Goal: Information Seeking & Learning: Learn about a topic

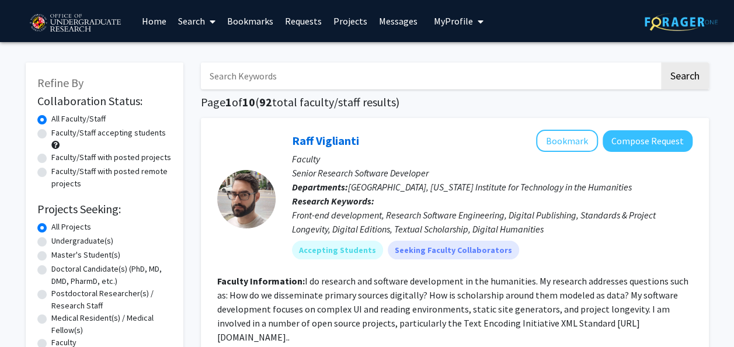
click at [75, 239] on label "Undergraduate(s)" at bounding box center [82, 241] width 62 height 12
click at [59, 239] on input "Undergraduate(s)" at bounding box center [55, 239] width 8 height 8
radio input "true"
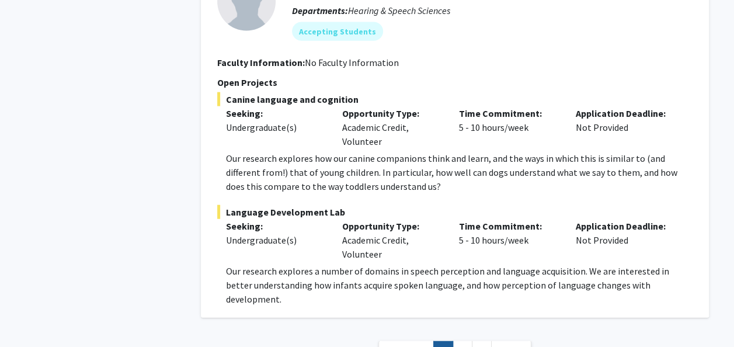
scroll to position [5772, 0]
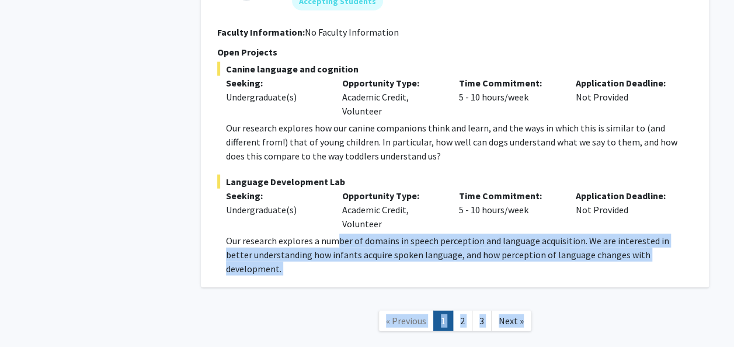
drag, startPoint x: 337, startPoint y: 186, endPoint x: 744, endPoint y: 358, distance: 441.9
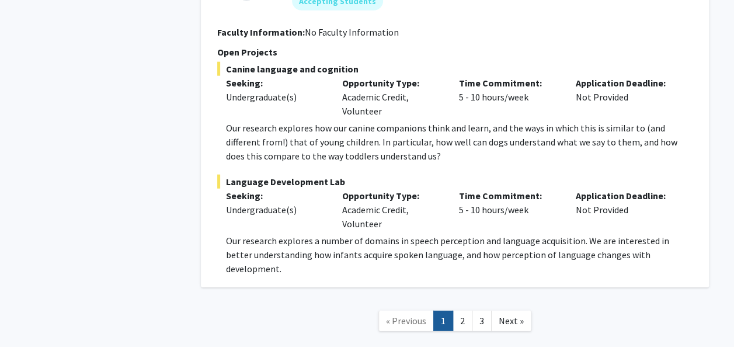
drag, startPoint x: 744, startPoint y: 358, endPoint x: 643, endPoint y: 251, distance: 147.4
click at [643, 299] on nav "« Previous 1 2 3 Next »" at bounding box center [455, 322] width 508 height 47
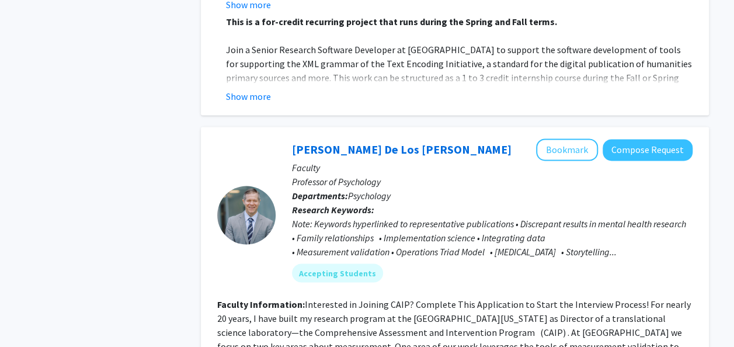
scroll to position [0, 0]
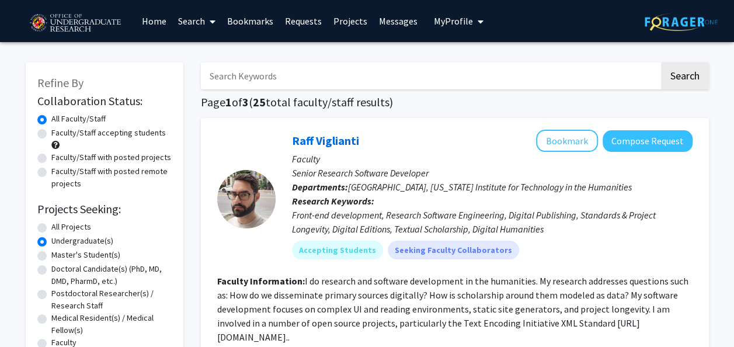
click at [466, 22] on span "My Profile" at bounding box center [453, 21] width 39 height 12
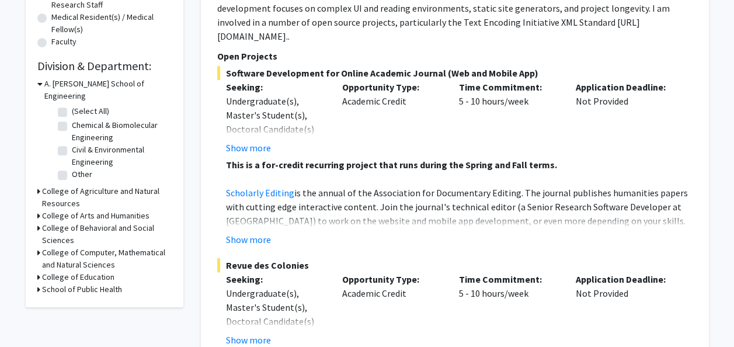
scroll to position [307, 0]
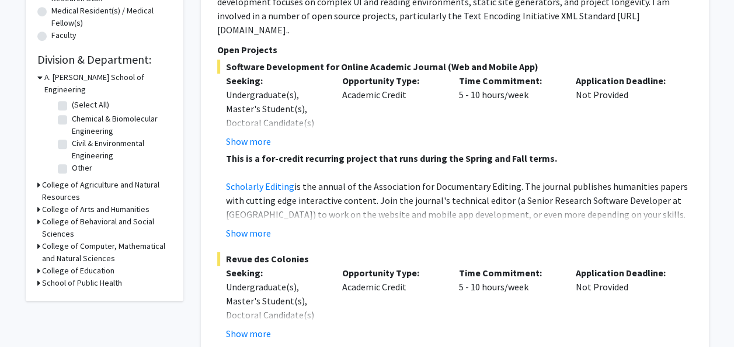
click at [42, 277] on h3 "School of Public Health" at bounding box center [82, 283] width 80 height 12
click at [72, 292] on label "Department of Global, Environmental, and Occupational Health" at bounding box center [120, 310] width 97 height 37
click at [72, 292] on input "Department of Global, Environmental, and Occupational Health" at bounding box center [76, 296] width 8 height 8
checkbox input "true"
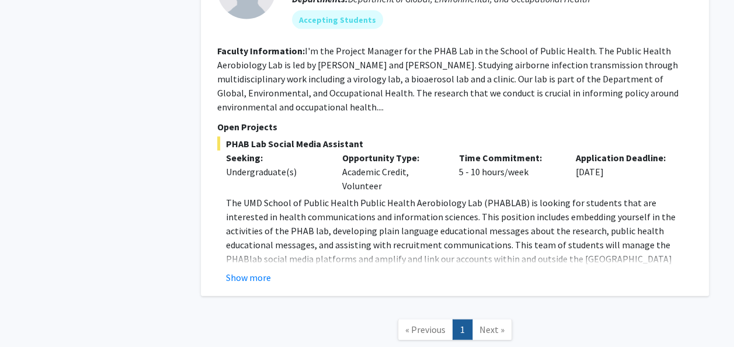
scroll to position [1190, 0]
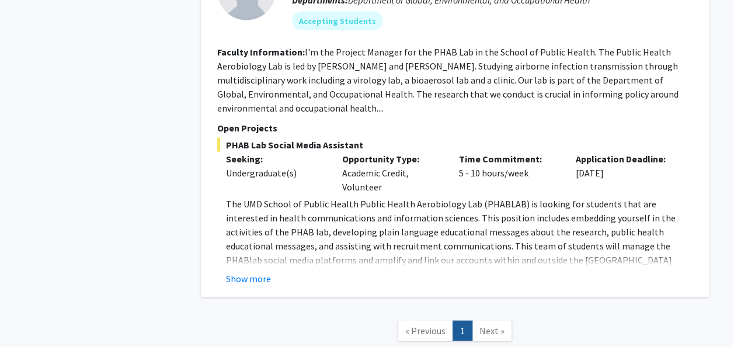
click at [493, 325] on span "Next »" at bounding box center [491, 331] width 25 height 12
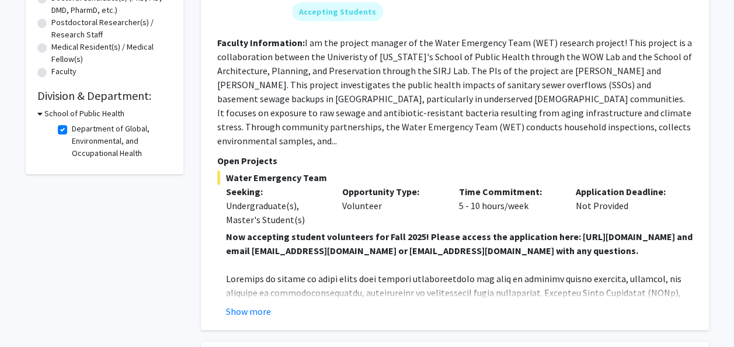
scroll to position [0, 0]
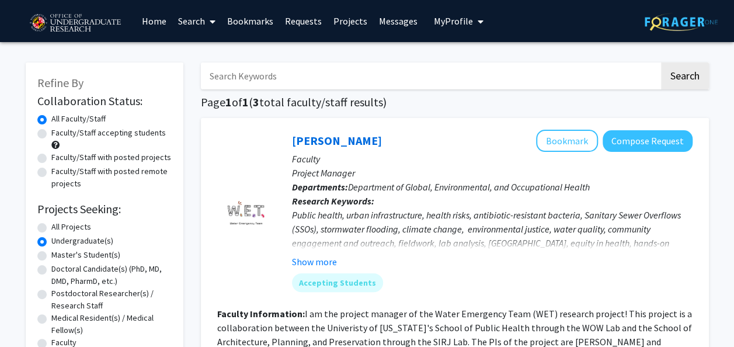
checkbox input "false"
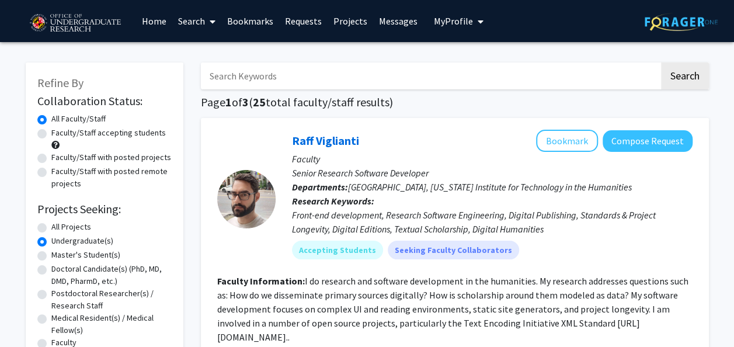
radio input "true"
